Goal: Navigation & Orientation: Find specific page/section

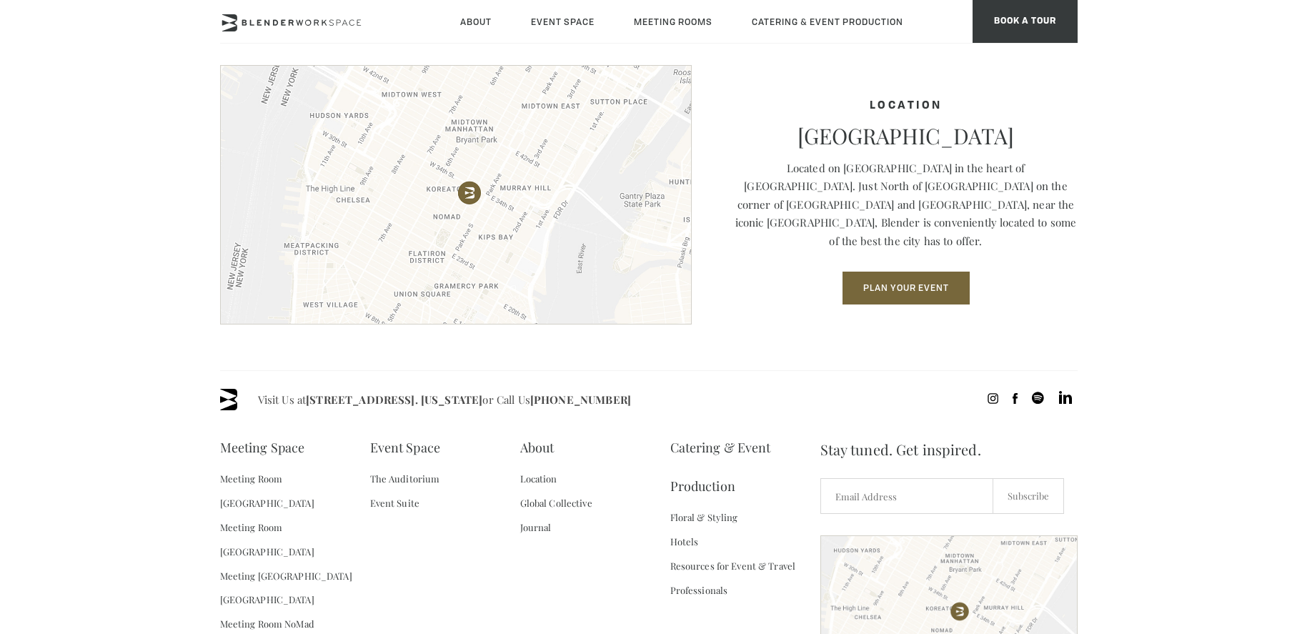
scroll to position [1957, 0]
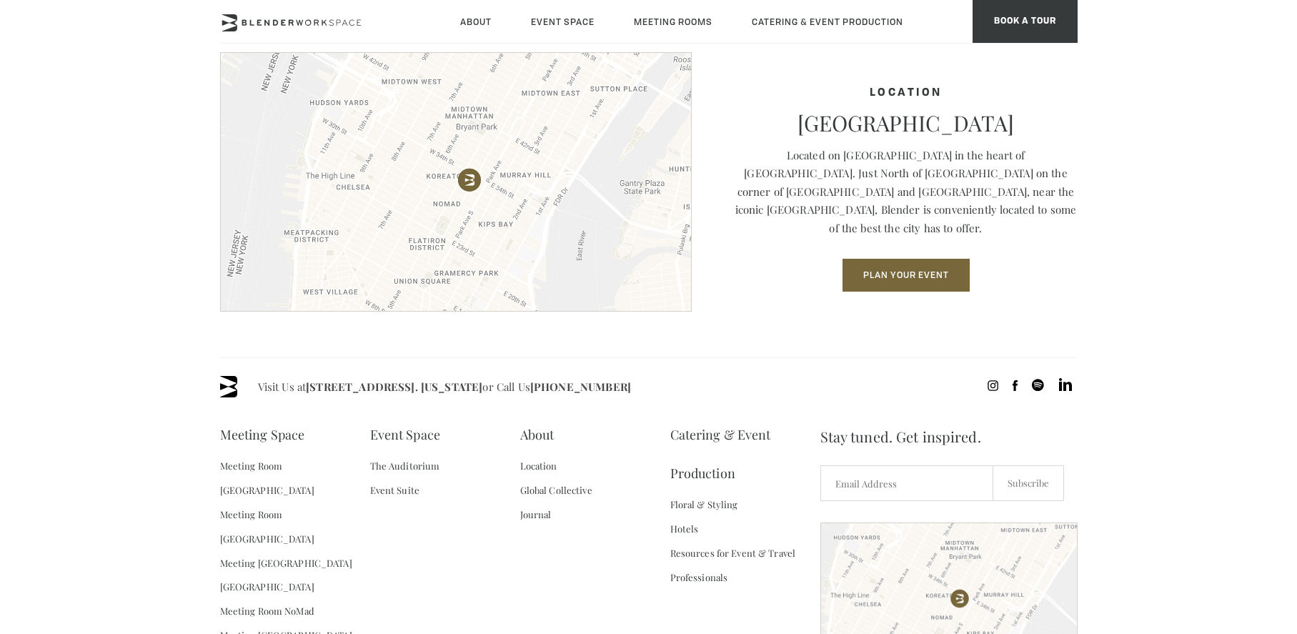
click at [762, 99] on h4 "Location" at bounding box center [905, 93] width 343 height 12
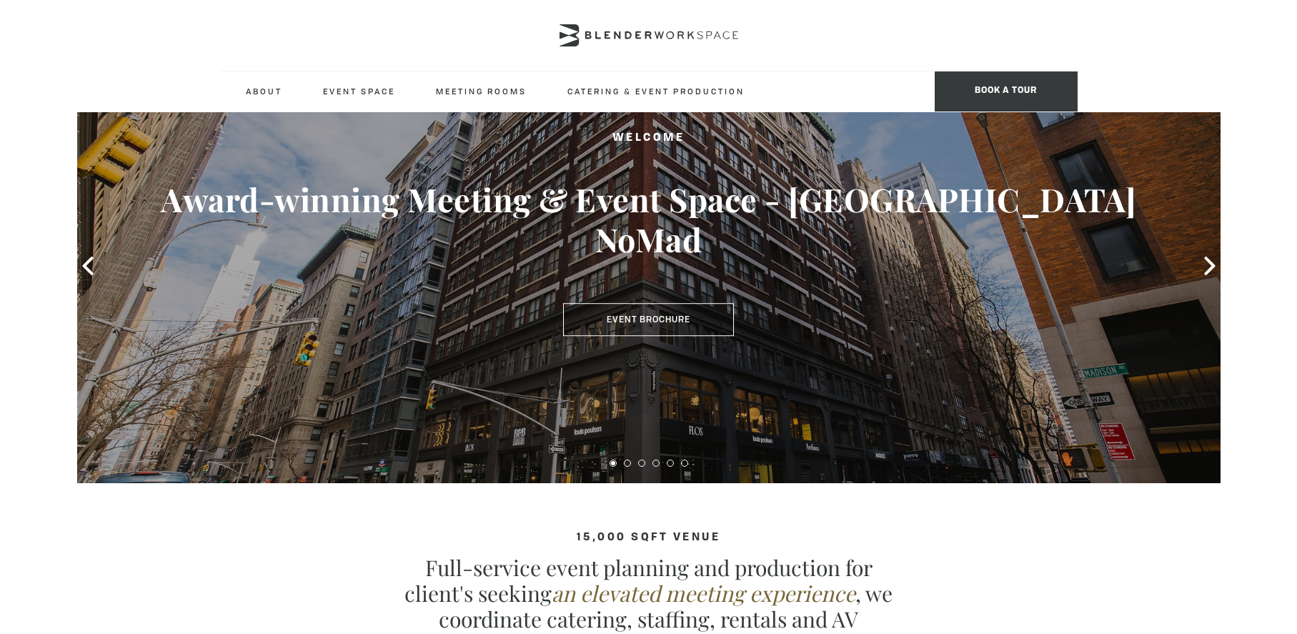
scroll to position [82, 0]
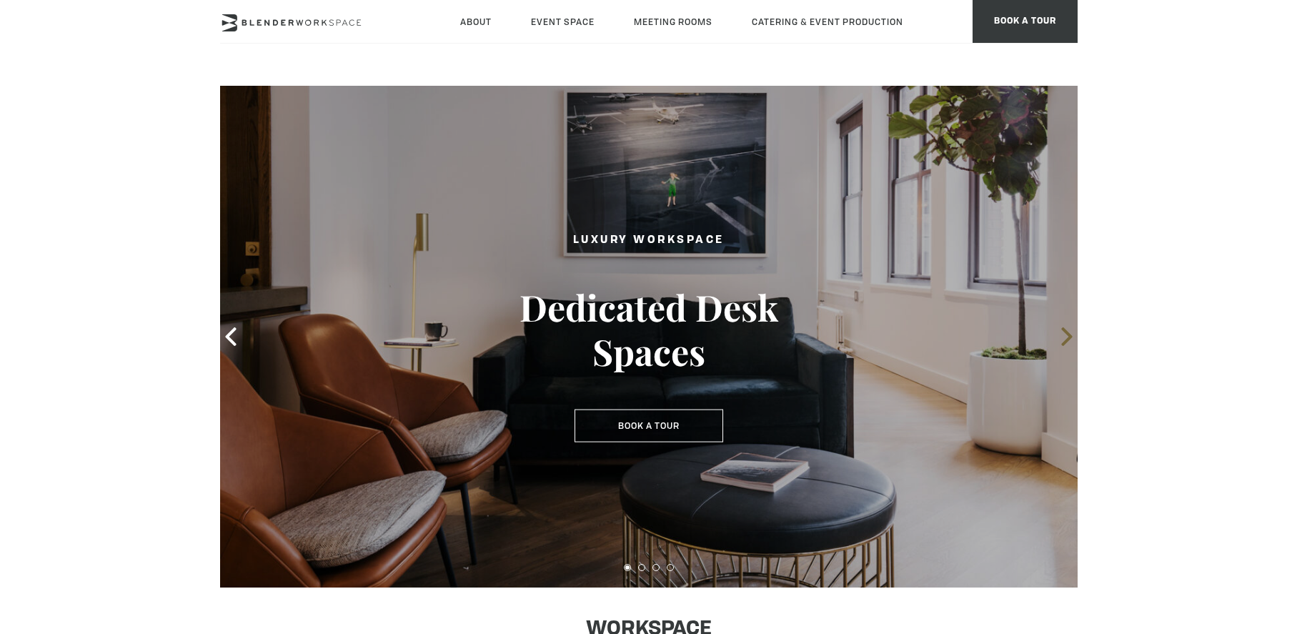
click at [1066, 331] on icon at bounding box center [1066, 336] width 11 height 19
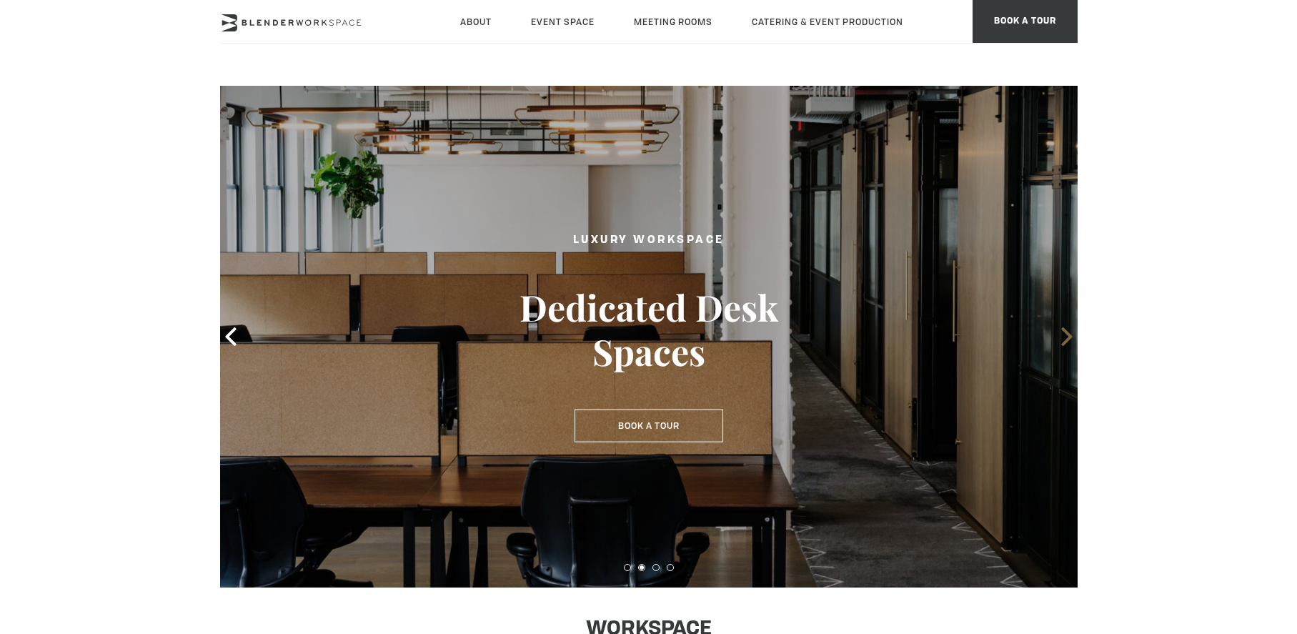
click at [1065, 336] on icon at bounding box center [1066, 336] width 19 height 19
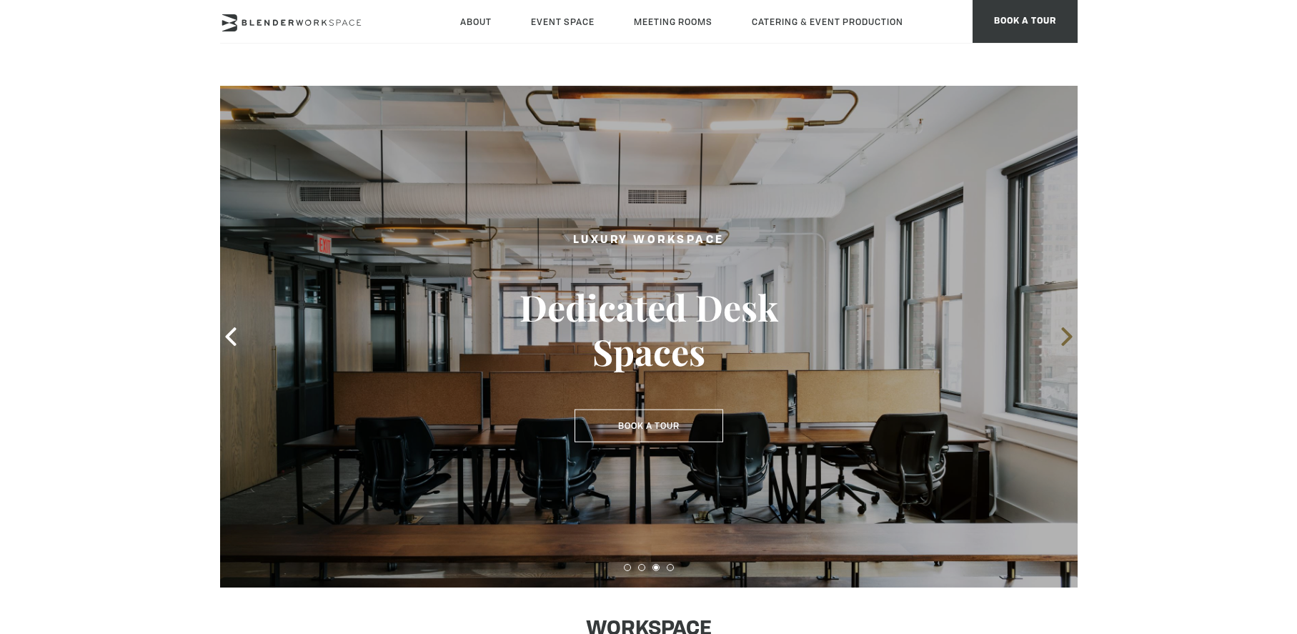
click at [1067, 337] on icon at bounding box center [1066, 336] width 11 height 19
